Goal: Find specific page/section: Find specific page/section

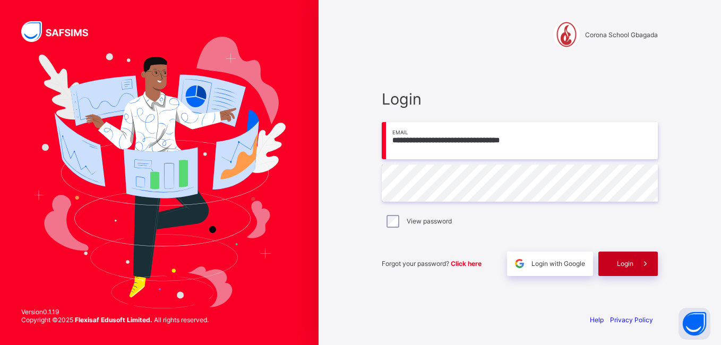
click at [619, 268] on div "Login" at bounding box center [627, 264] width 59 height 24
click at [632, 268] on div "Login" at bounding box center [644, 264] width 25 height 24
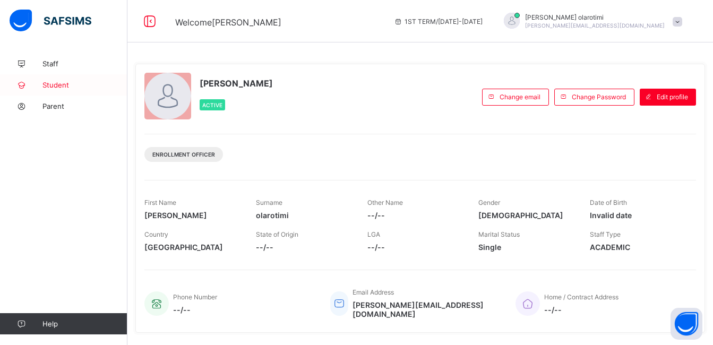
click at [50, 86] on span "Student" at bounding box center [84, 85] width 85 height 8
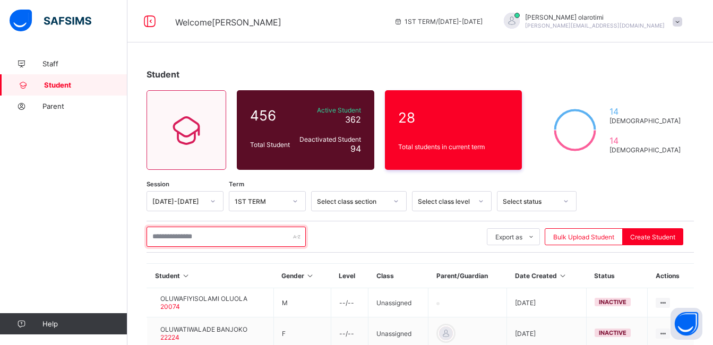
click at [205, 237] on input "text" at bounding box center [226, 237] width 159 height 20
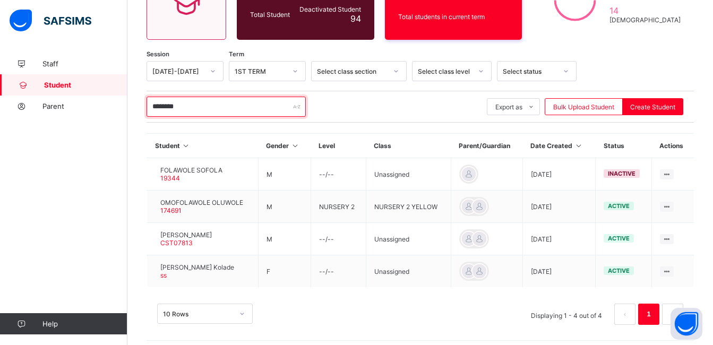
scroll to position [136, 0]
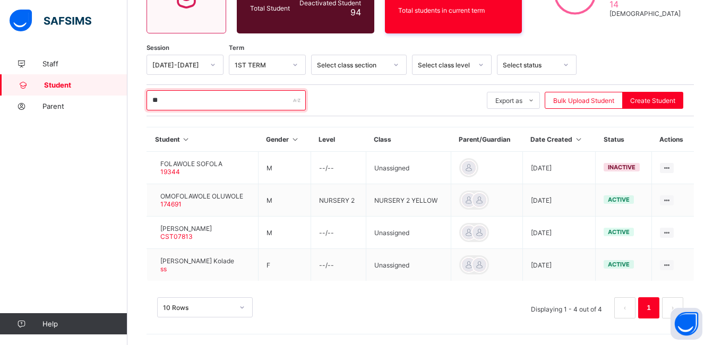
type input "*"
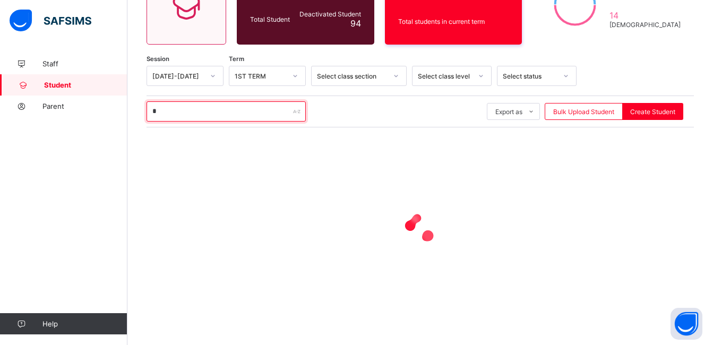
scroll to position [125, 0]
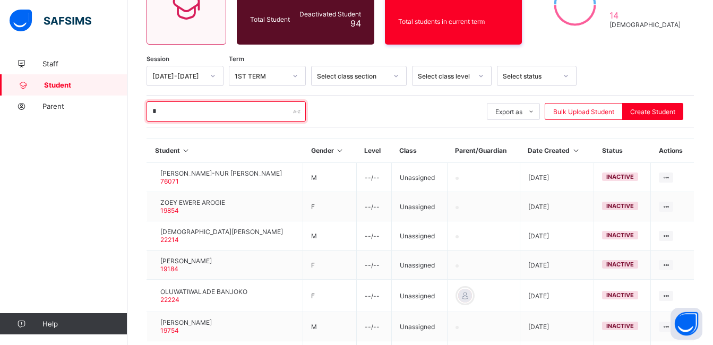
type input "*"
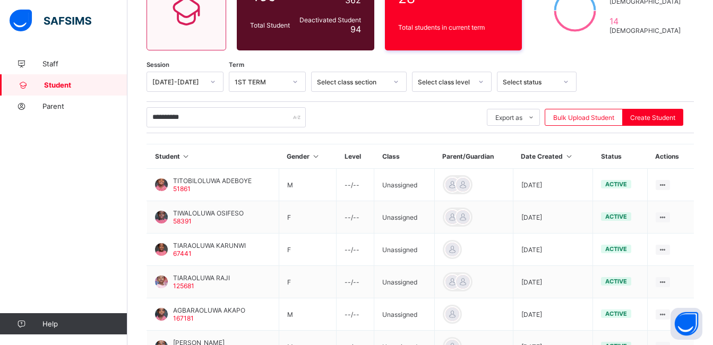
scroll to position [114, 0]
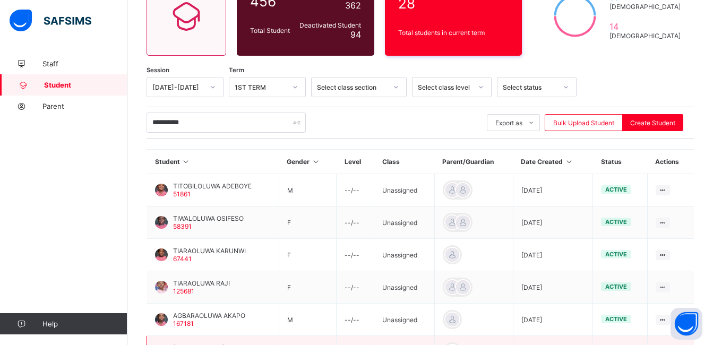
type input "**********"
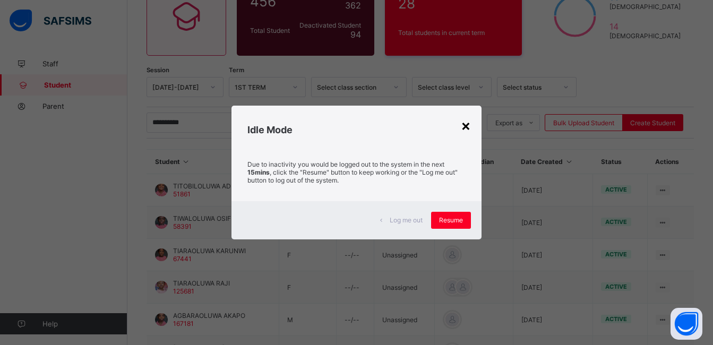
click at [468, 127] on div "×" at bounding box center [466, 125] width 10 height 18
click at [467, 128] on div "×" at bounding box center [466, 125] width 10 height 18
